Goal: Task Accomplishment & Management: Use online tool/utility

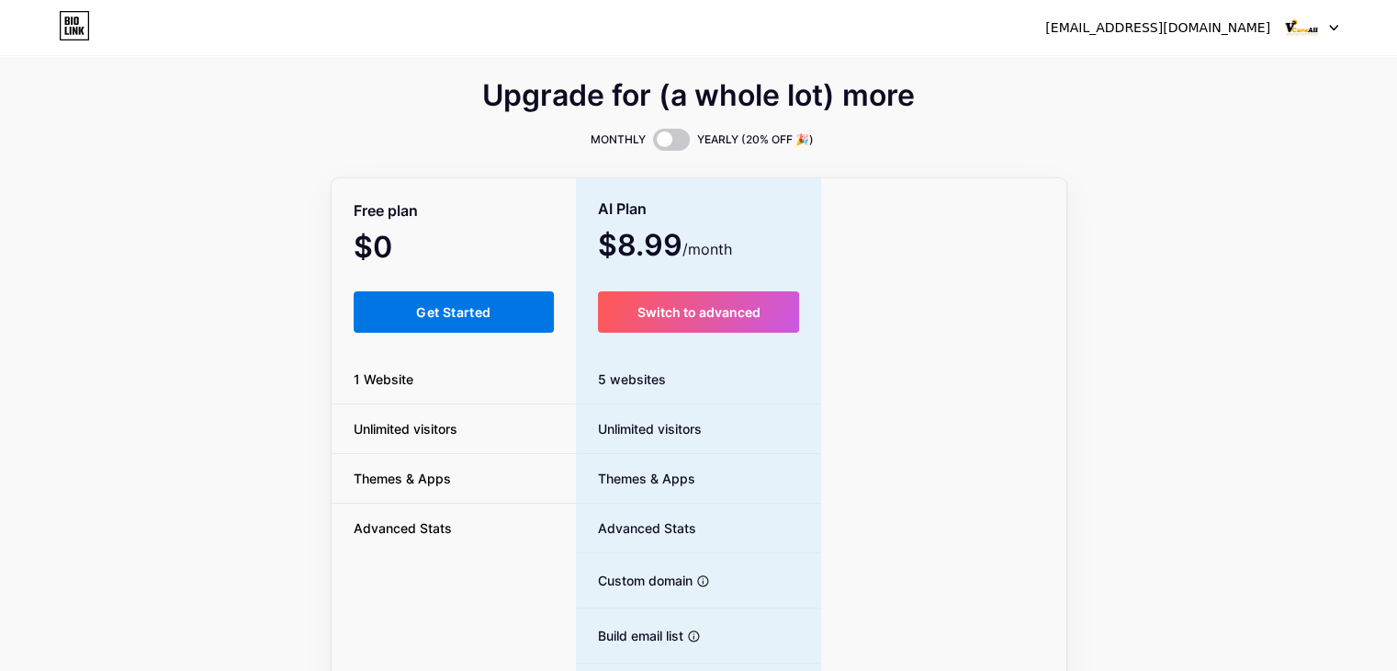
click at [434, 304] on span "Get Started" at bounding box center [453, 312] width 74 height 16
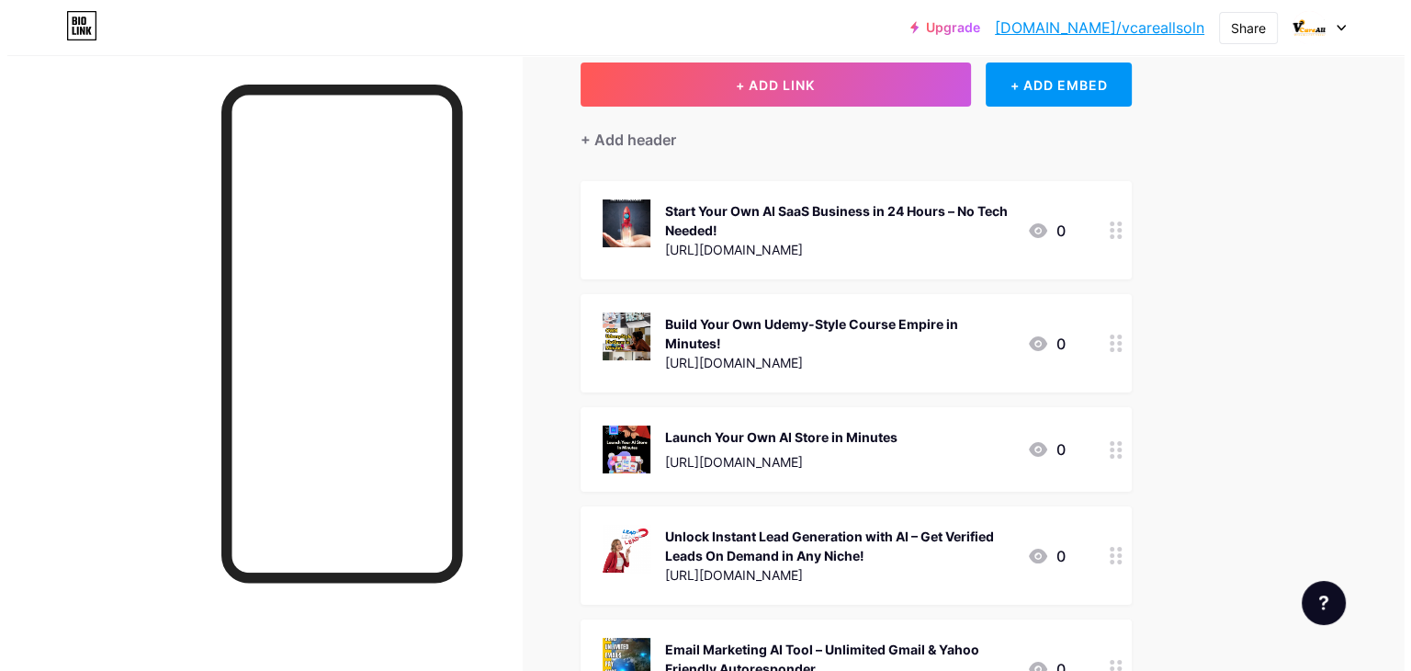
scroll to position [11, 0]
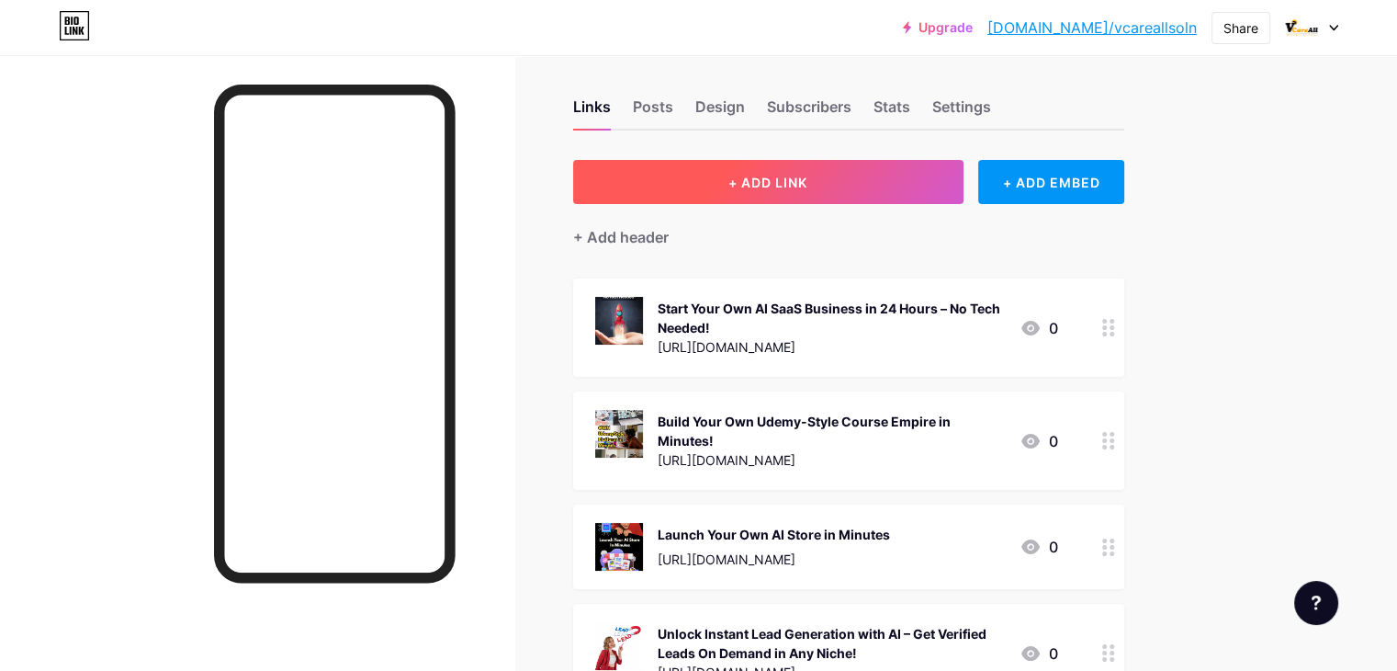
click at [757, 183] on button "+ ADD LINK" at bounding box center [768, 182] width 390 height 44
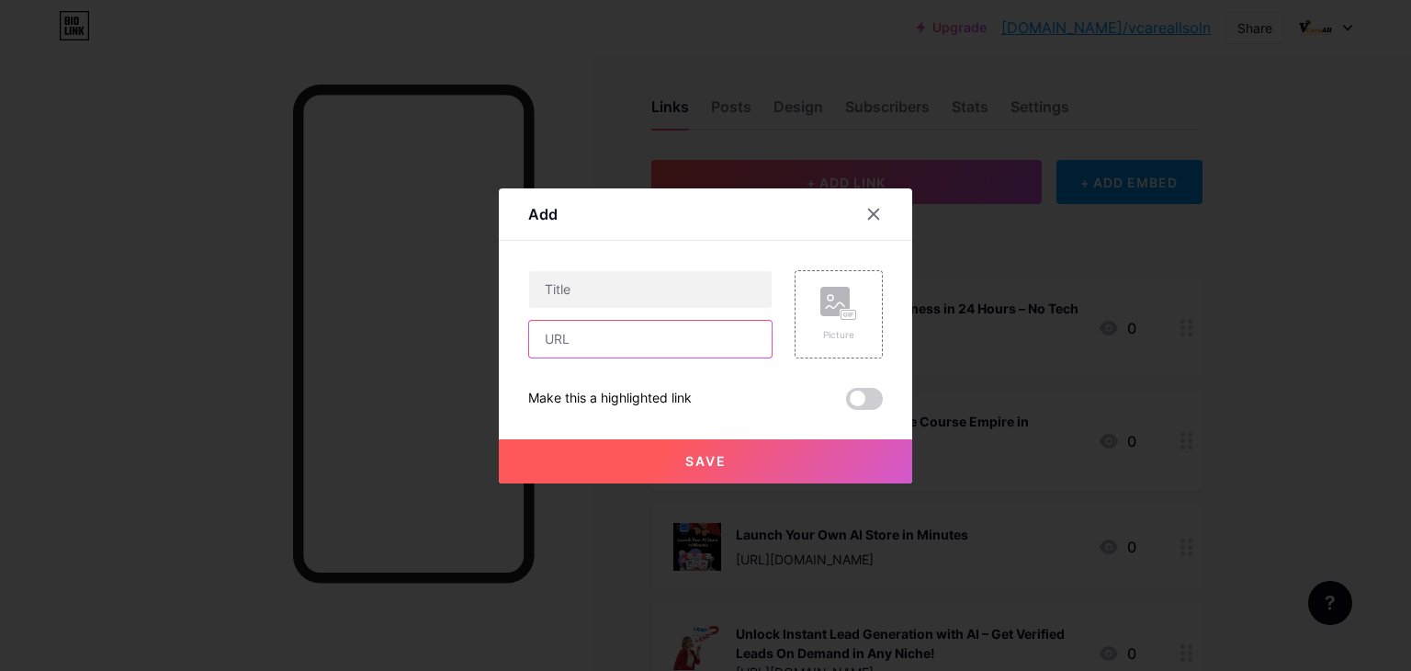
click at [681, 335] on input "text" at bounding box center [650, 339] width 242 height 37
click at [662, 297] on input "text" at bounding box center [650, 289] width 242 height 37
click at [604, 335] on input "text" at bounding box center [650, 339] width 242 height 37
paste input "[URL][DOMAIN_NAME]"
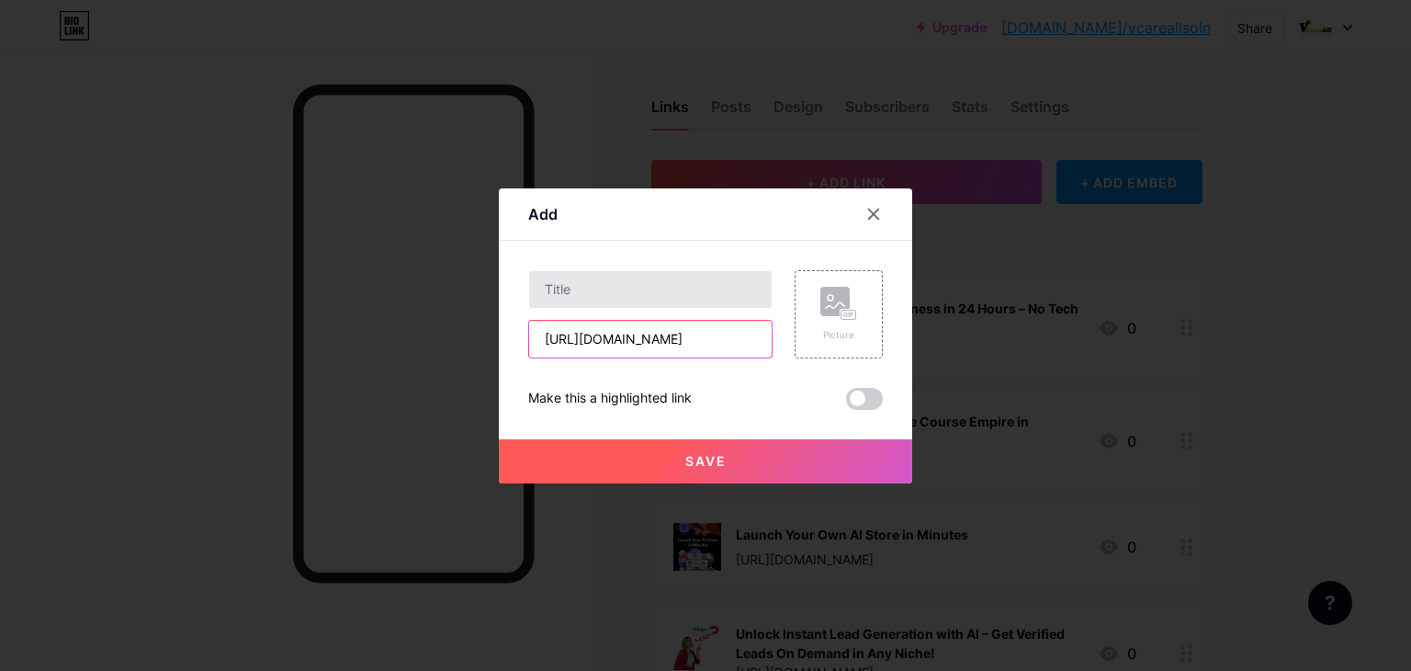
type input "[URL][DOMAIN_NAME]"
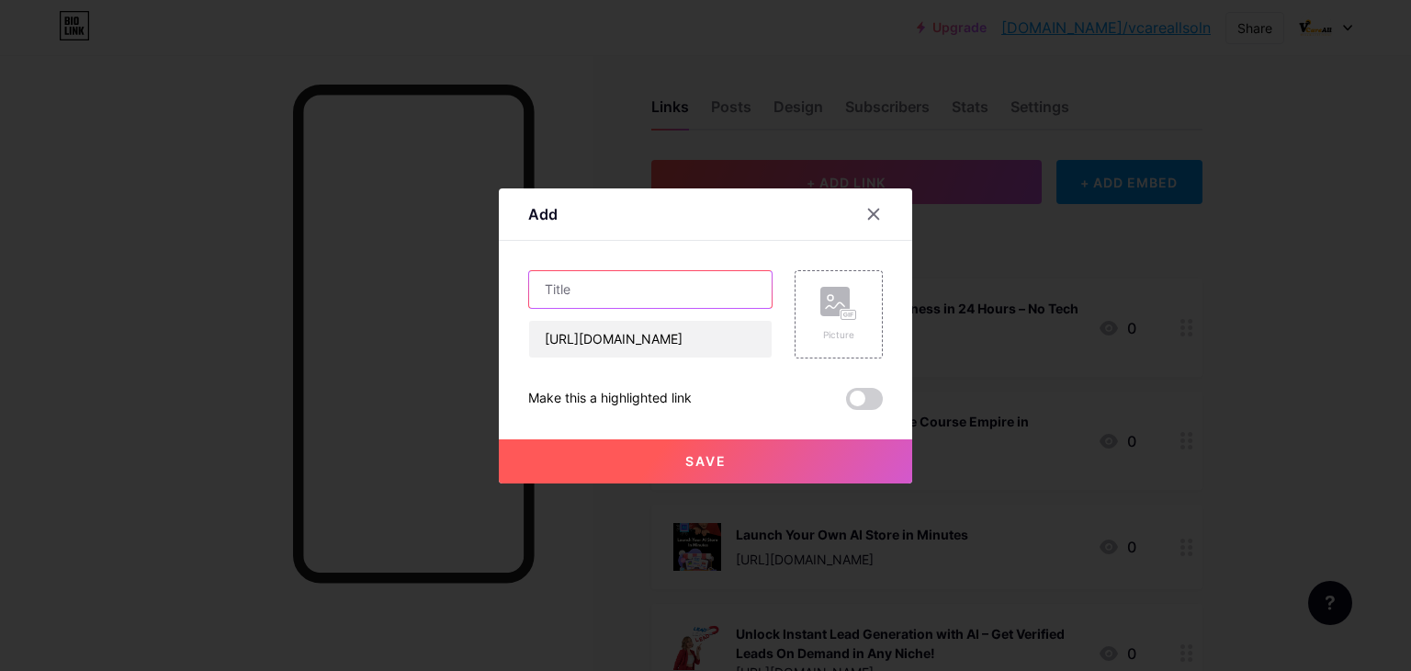
scroll to position [0, 0]
click at [616, 280] on input "text" at bounding box center [650, 289] width 242 height 37
paste input "Start Your Instagram Blog in [DATE] 🚀"
type input "Start Your Instagram Blog in [DATE] 🚀"
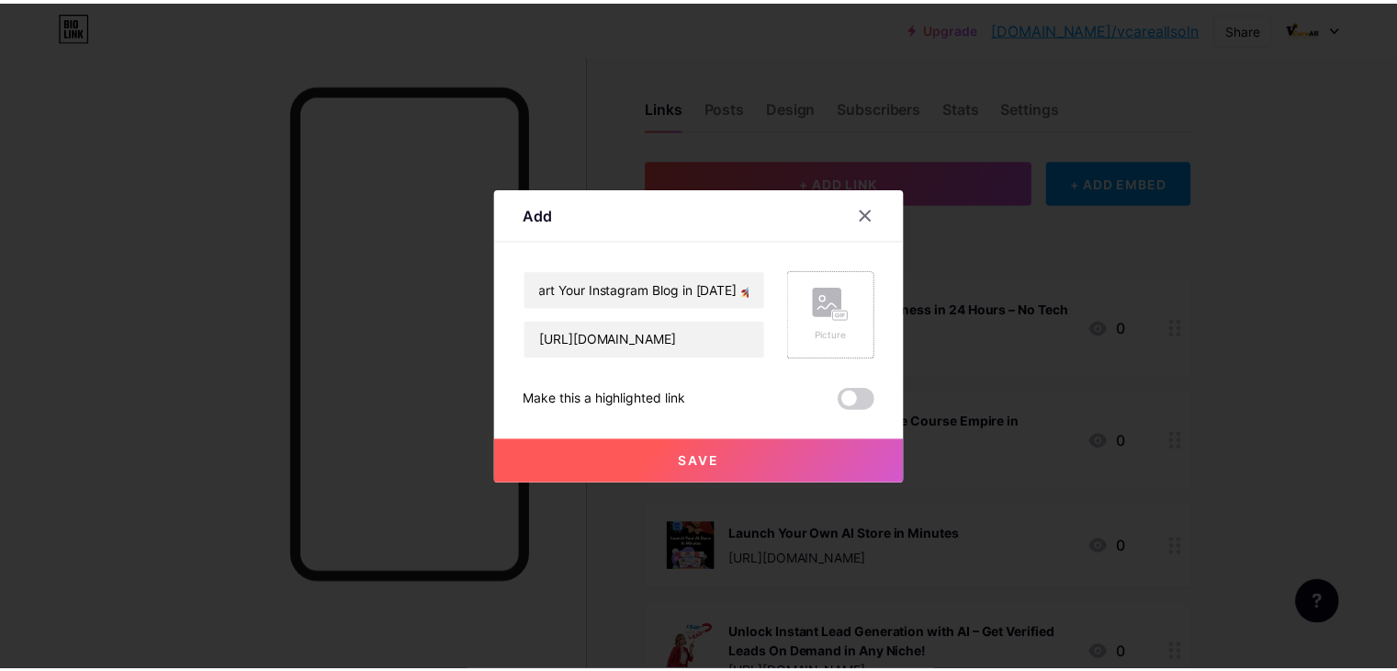
scroll to position [0, 0]
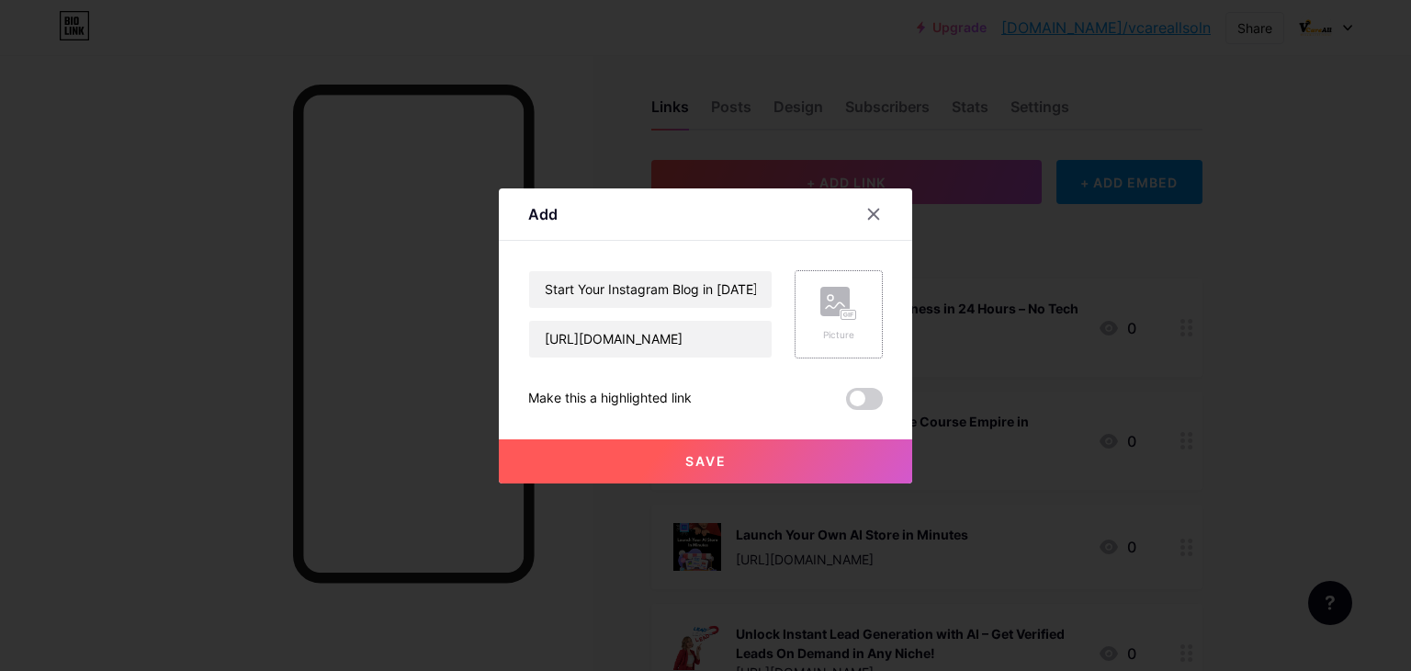
click at [856, 310] on icon at bounding box center [838, 304] width 37 height 34
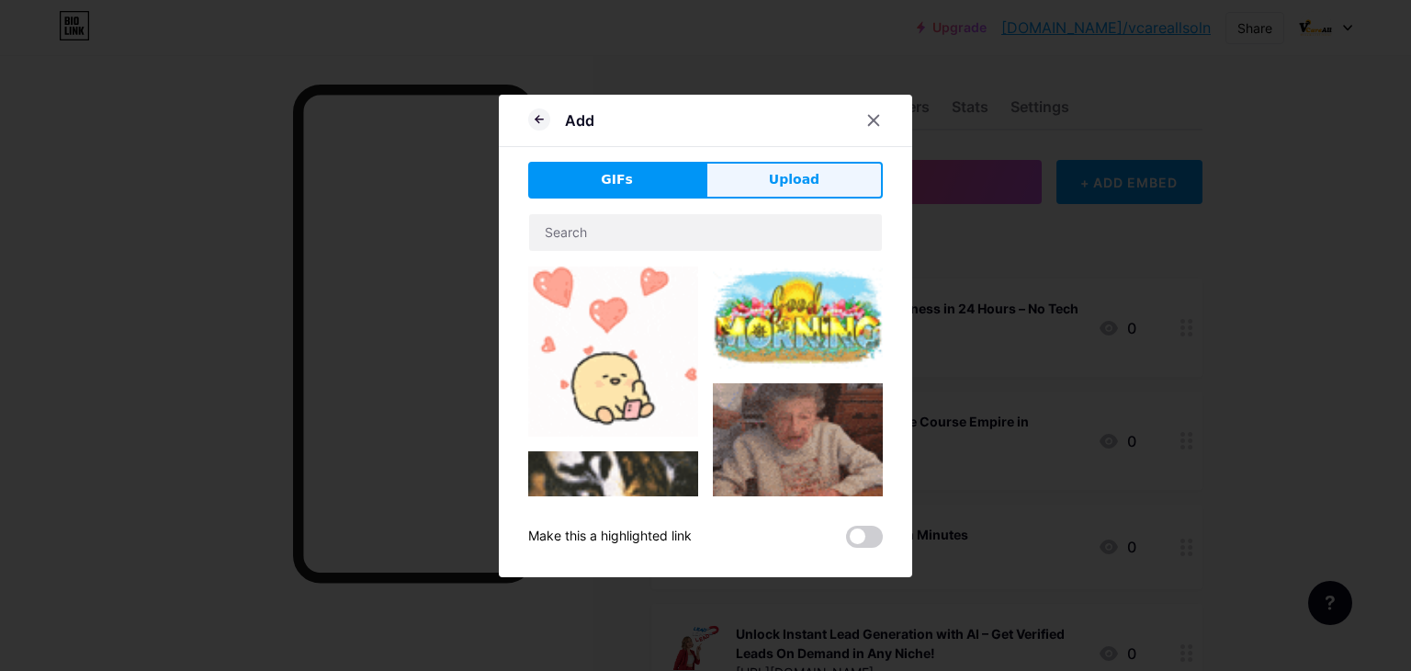
click at [800, 172] on span "Upload" at bounding box center [794, 179] width 51 height 19
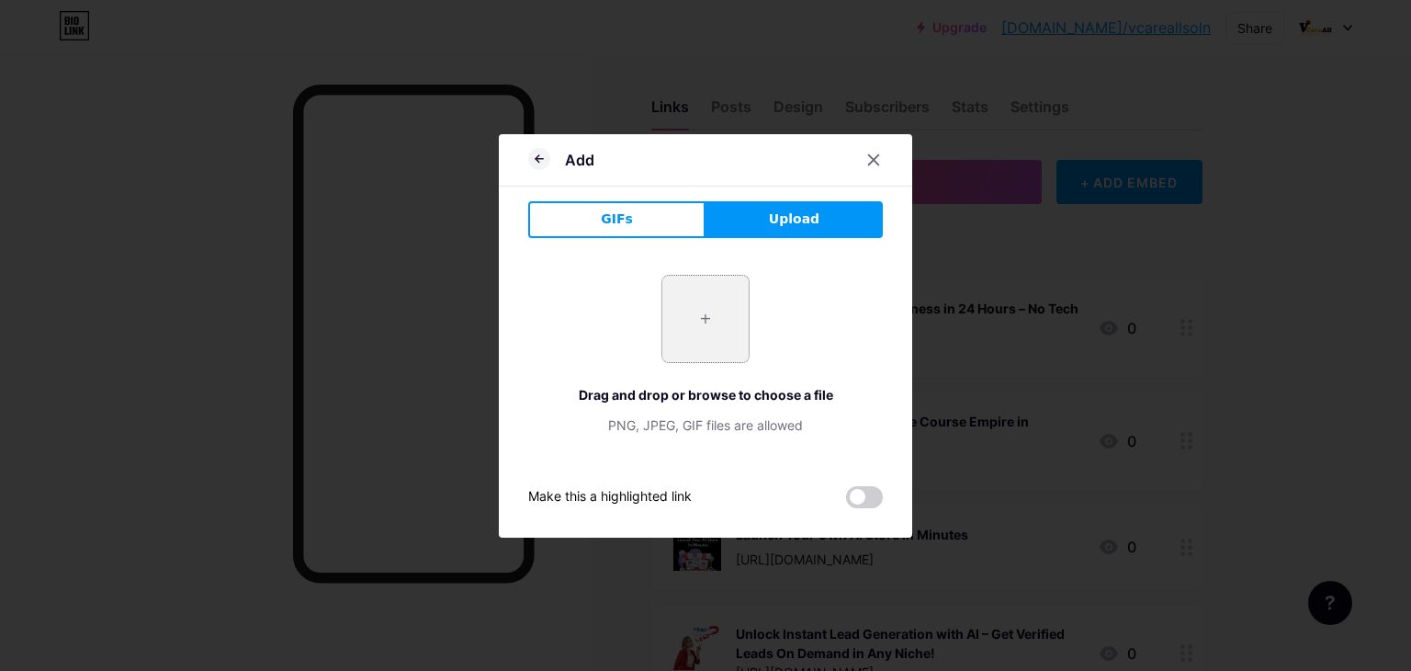
click at [693, 313] on input "file" at bounding box center [705, 319] width 86 height 86
type input "C:\fakepath\Black and Yellow Modern Clean Business Service Information Mobile V…"
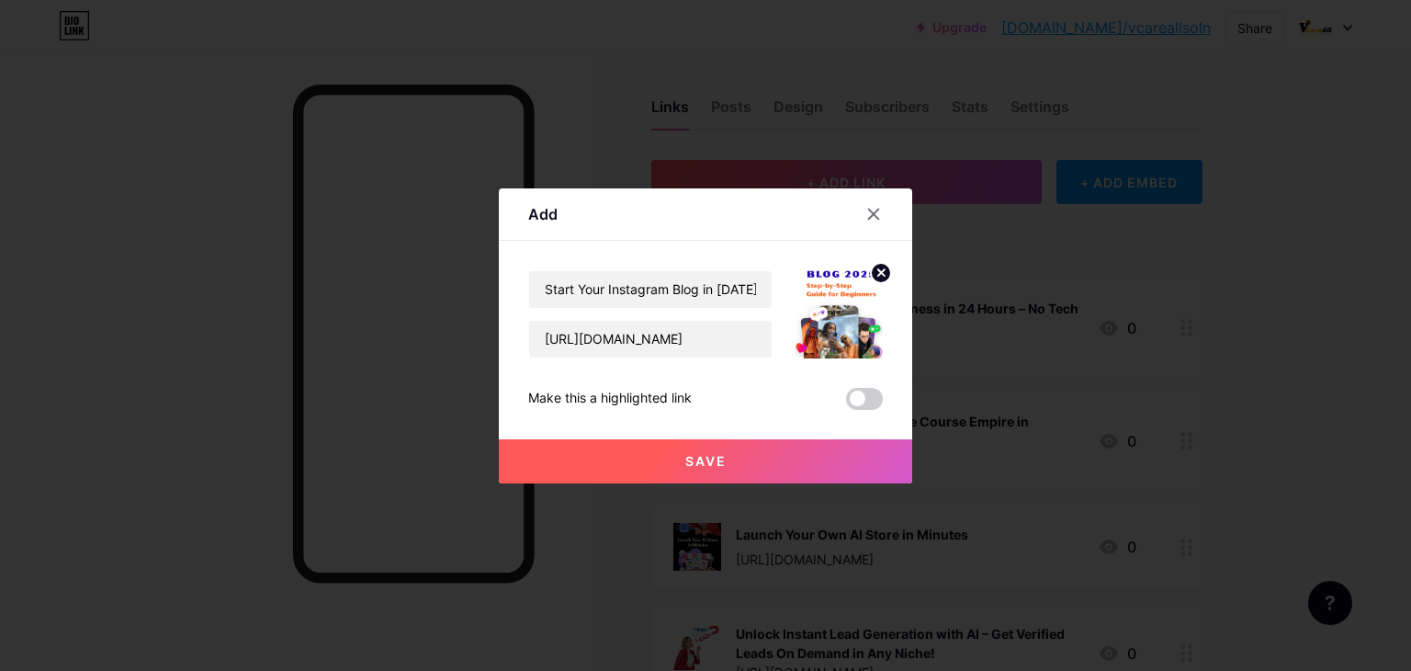
click at [751, 462] on button "Save" at bounding box center [705, 461] width 413 height 44
